Goal: Task Accomplishment & Management: Use online tool/utility

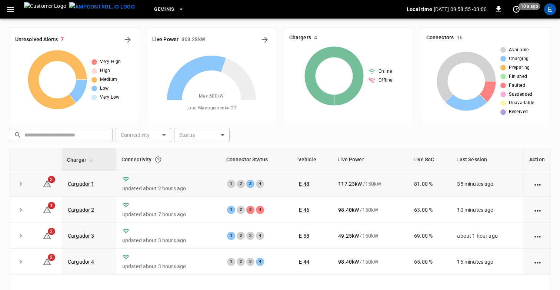
click at [539, 184] on icon "action cell options" at bounding box center [538, 184] width 6 height 1
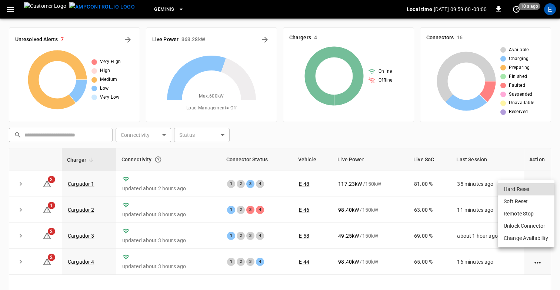
click at [344, 141] on div at bounding box center [280, 145] width 560 height 290
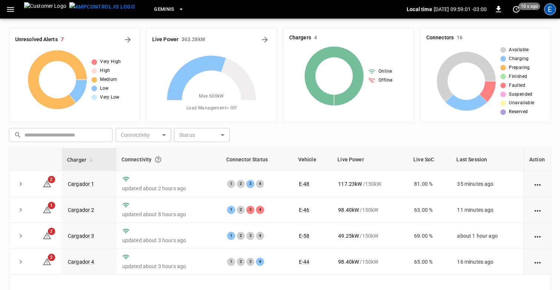
click at [550, 10] on div "E" at bounding box center [550, 9] width 12 height 12
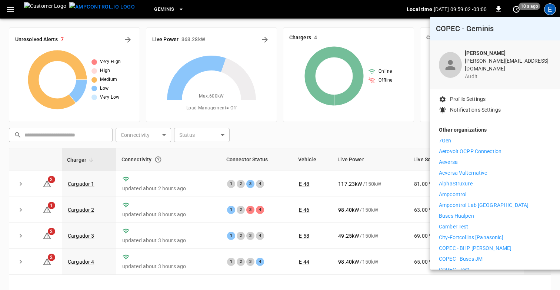
click at [457, 190] on p "Ampcontrol" at bounding box center [452, 194] width 27 height 8
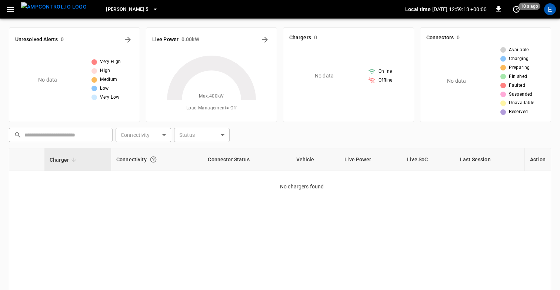
click at [106, 9] on span "[PERSON_NAME] 5" at bounding box center [127, 9] width 43 height 9
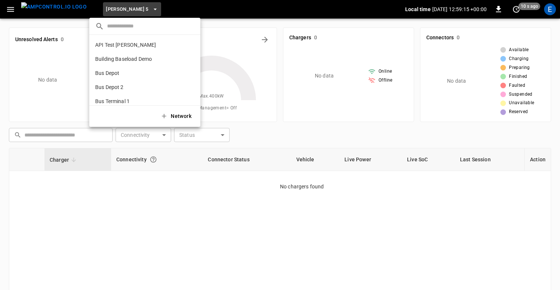
click at [114, 39] on li "API Test Jonas 2e04 ..." at bounding box center [144, 45] width 111 height 14
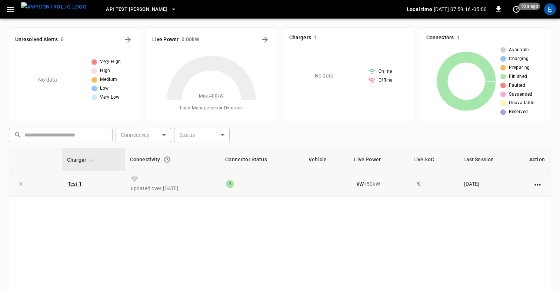
click at [539, 186] on icon "action cell options" at bounding box center [537, 184] width 9 height 9
